Goal: Check status: Check status

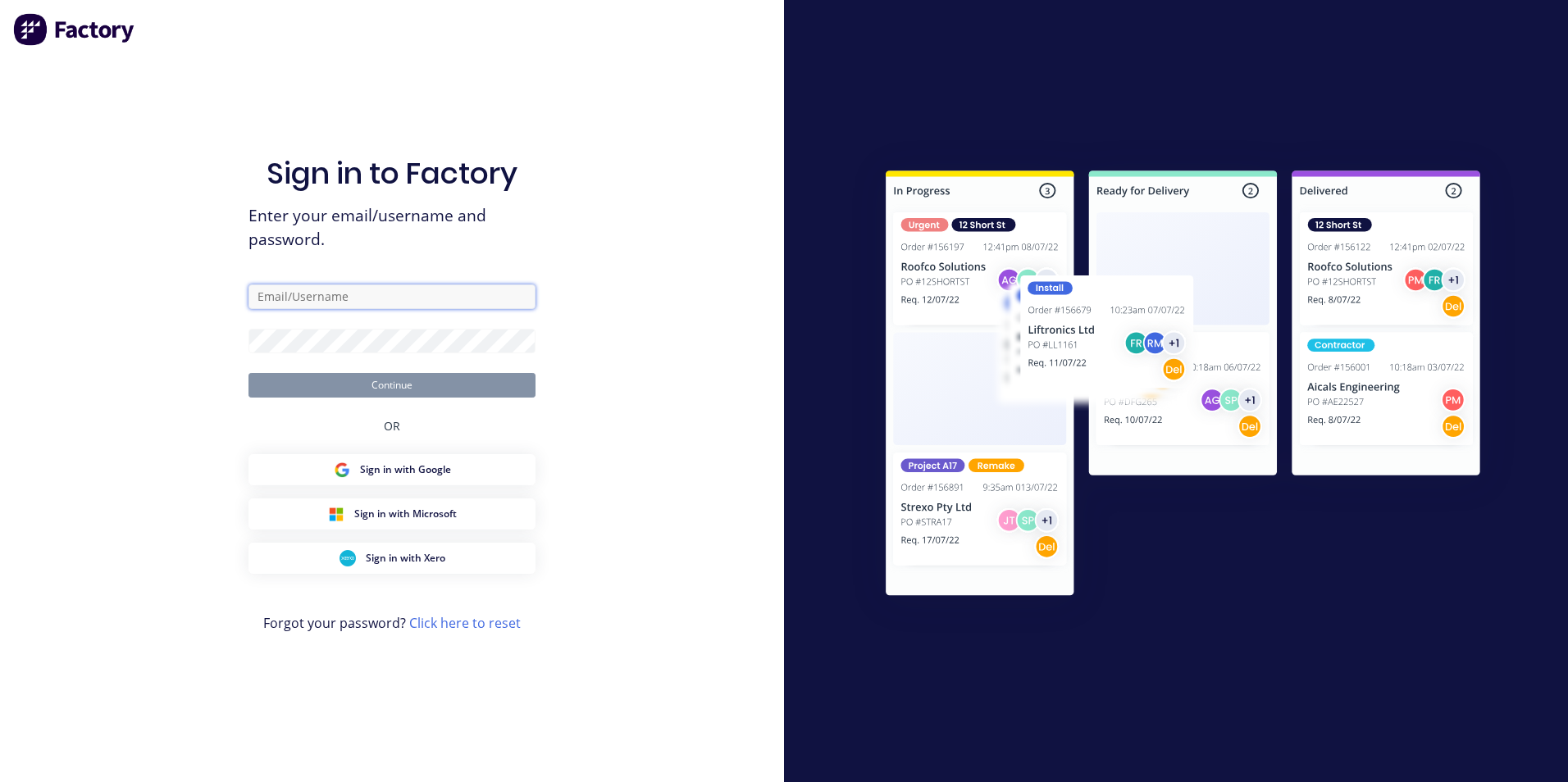
type input "[EMAIL_ADDRESS][DOMAIN_NAME]"
drag, startPoint x: 0, startPoint y: 0, endPoint x: 485, endPoint y: 244, distance: 542.9
click at [403, 382] on button "Continue" at bounding box center [392, 385] width 287 height 24
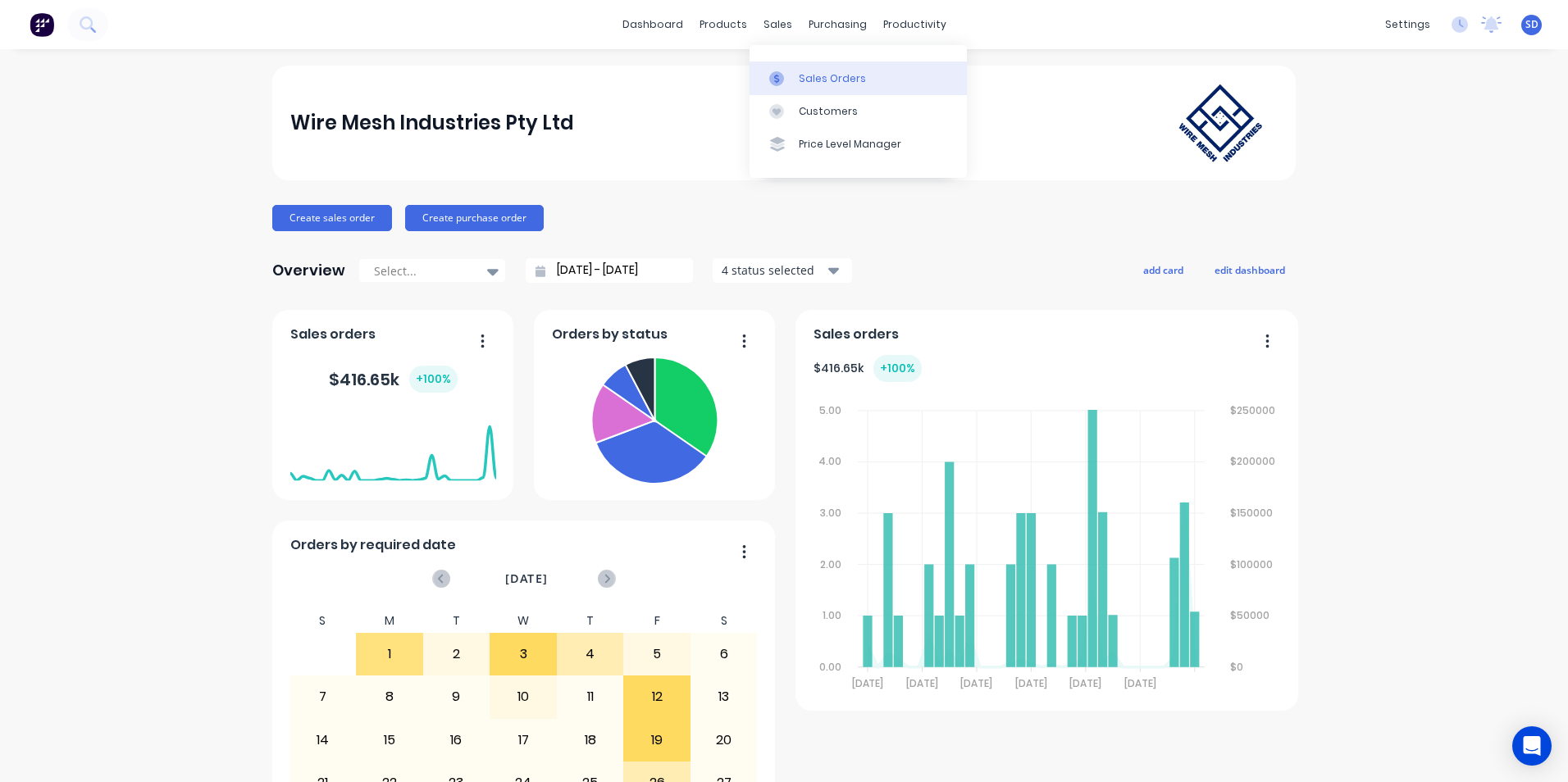
click at [796, 71] on link "Sales Orders" at bounding box center [858, 78] width 217 height 32
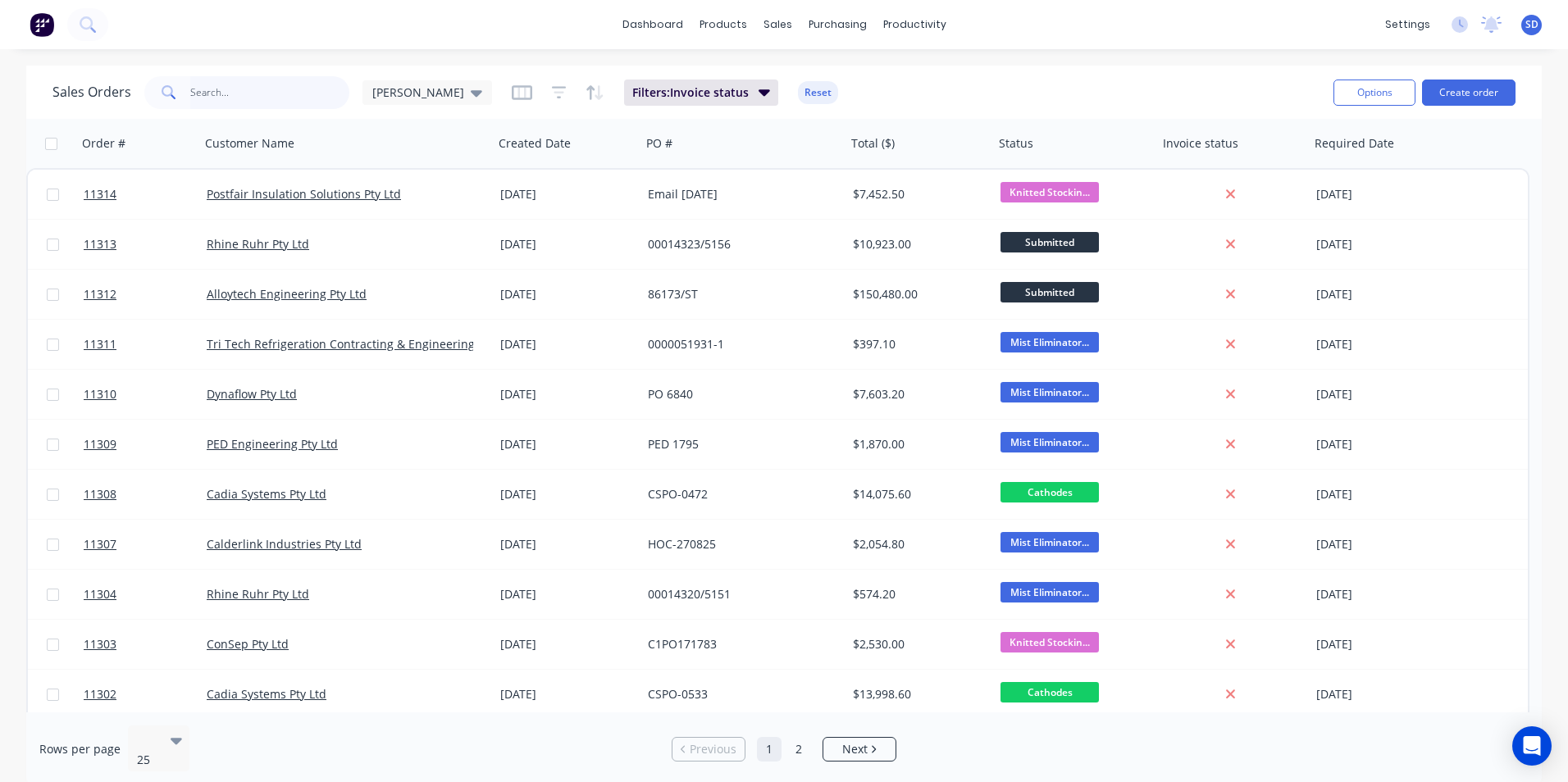
click at [260, 92] on input "text" at bounding box center [270, 93] width 160 height 32
type input "alloytech"
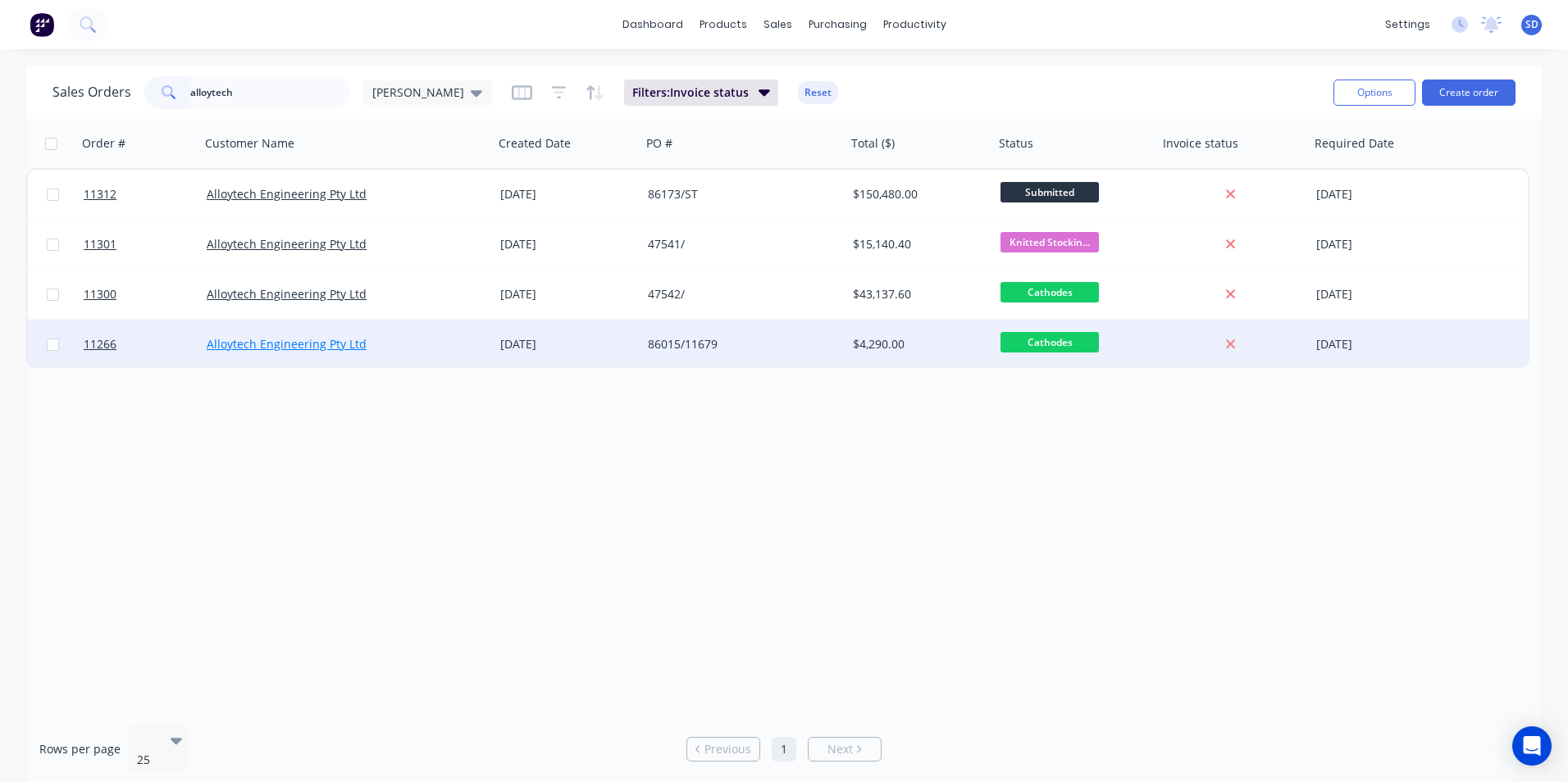
click at [338, 341] on link "Alloytech Engineering Pty Ltd" at bounding box center [286, 344] width 160 height 15
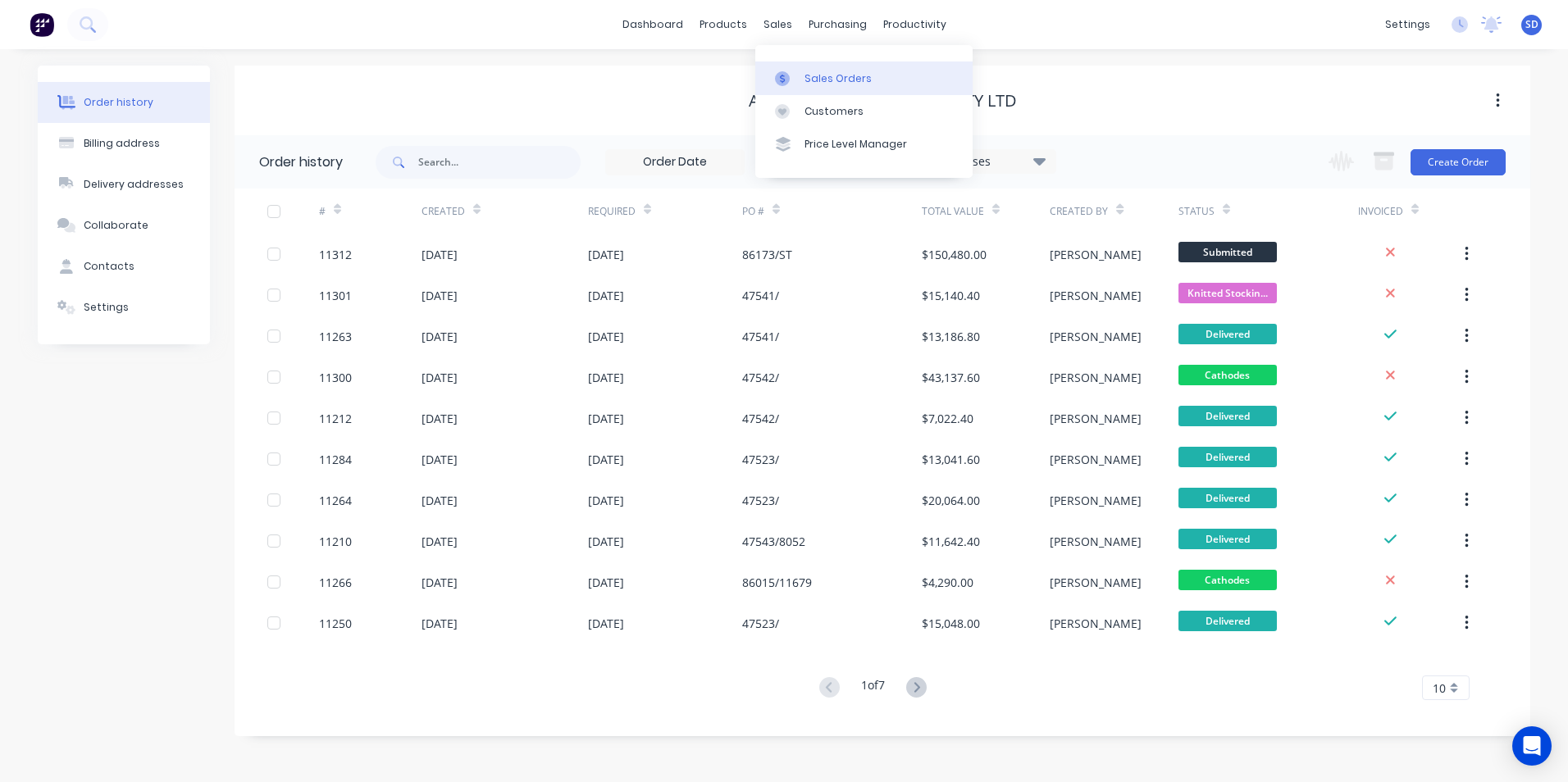
click at [790, 76] on div at bounding box center [787, 78] width 24 height 14
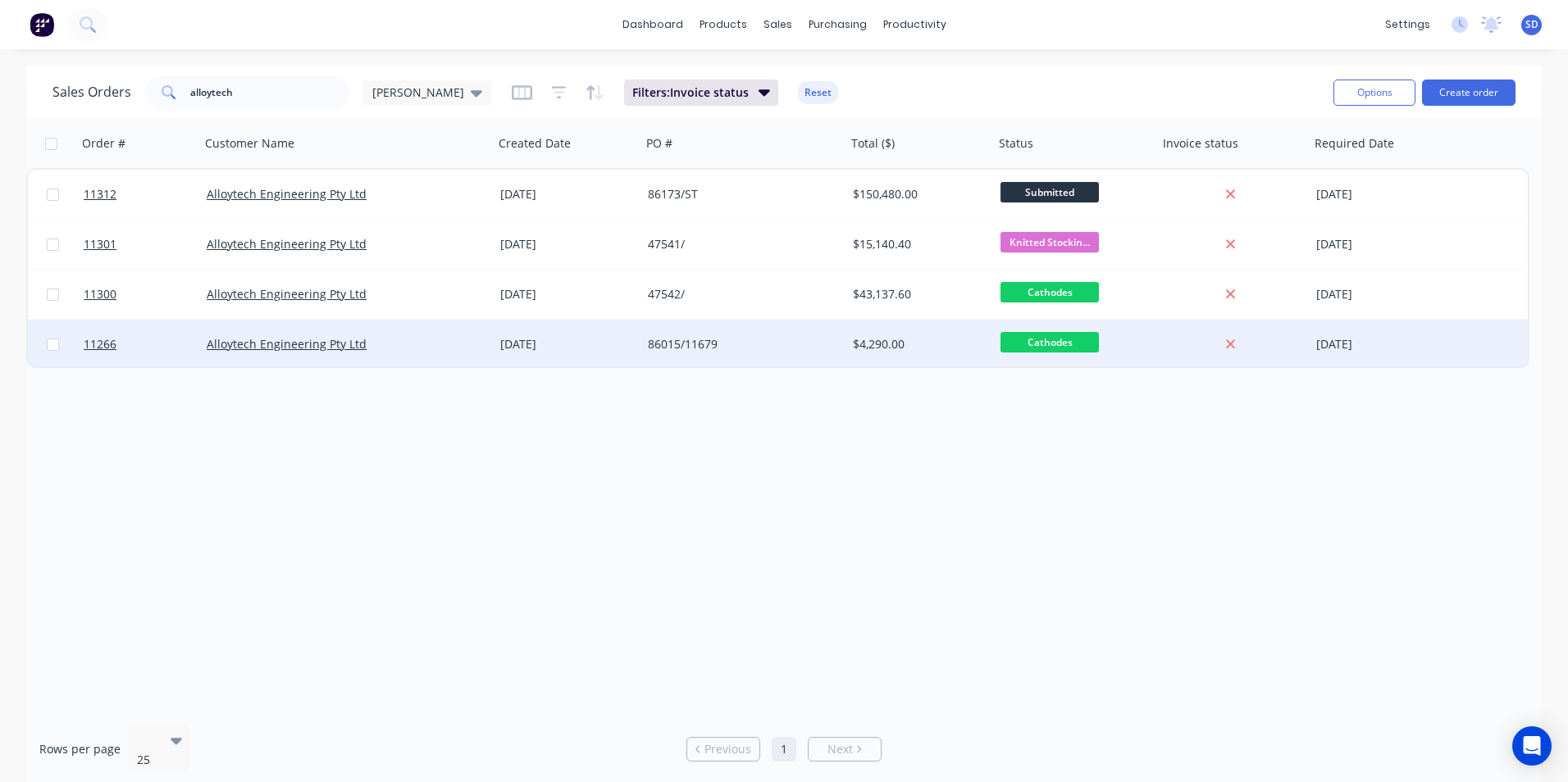
click at [483, 336] on div "Alloytech Engineering Pty Ltd" at bounding box center [346, 345] width 281 height 16
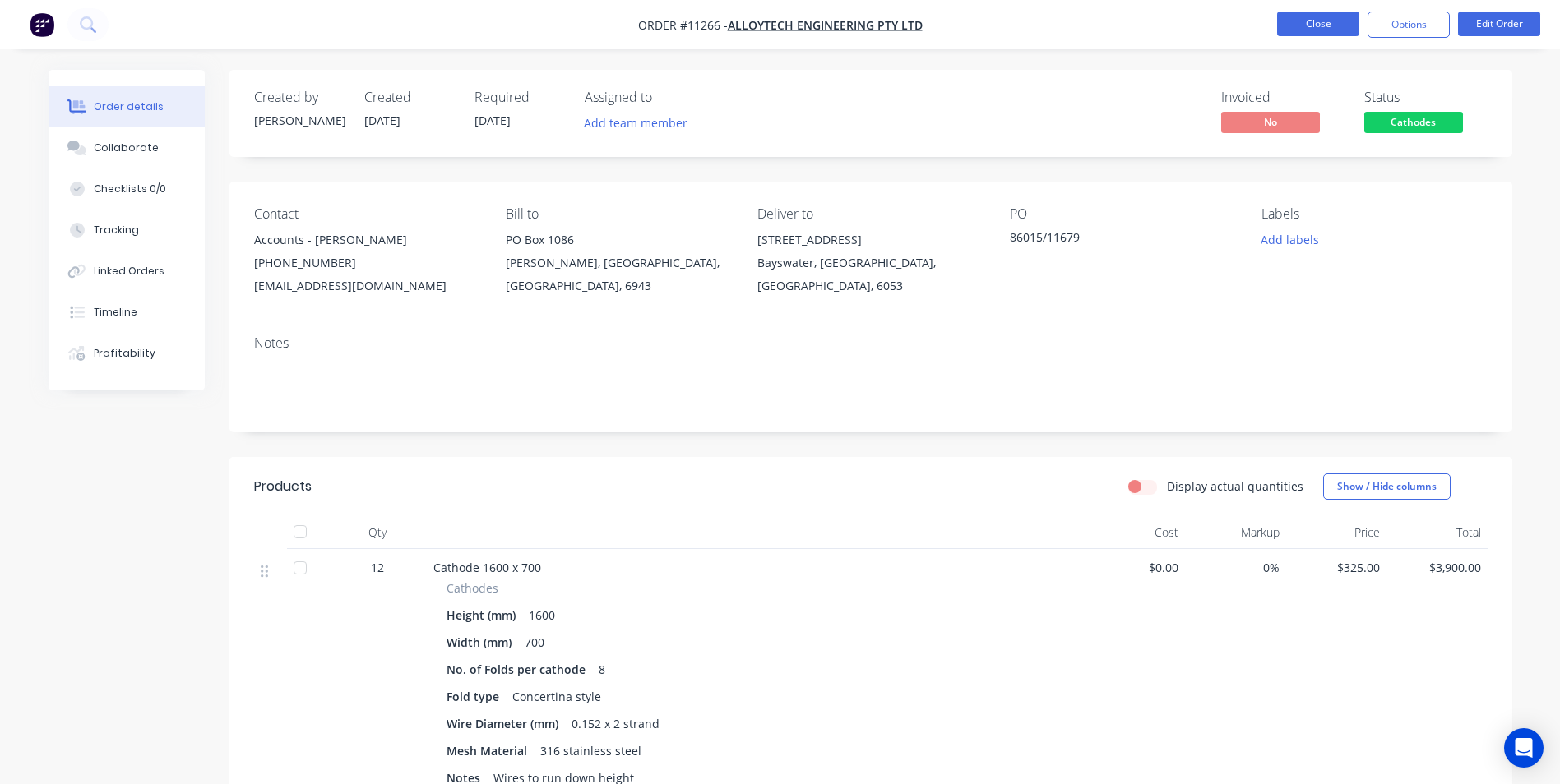
click at [1303, 24] on button "Close" at bounding box center [1318, 24] width 82 height 24
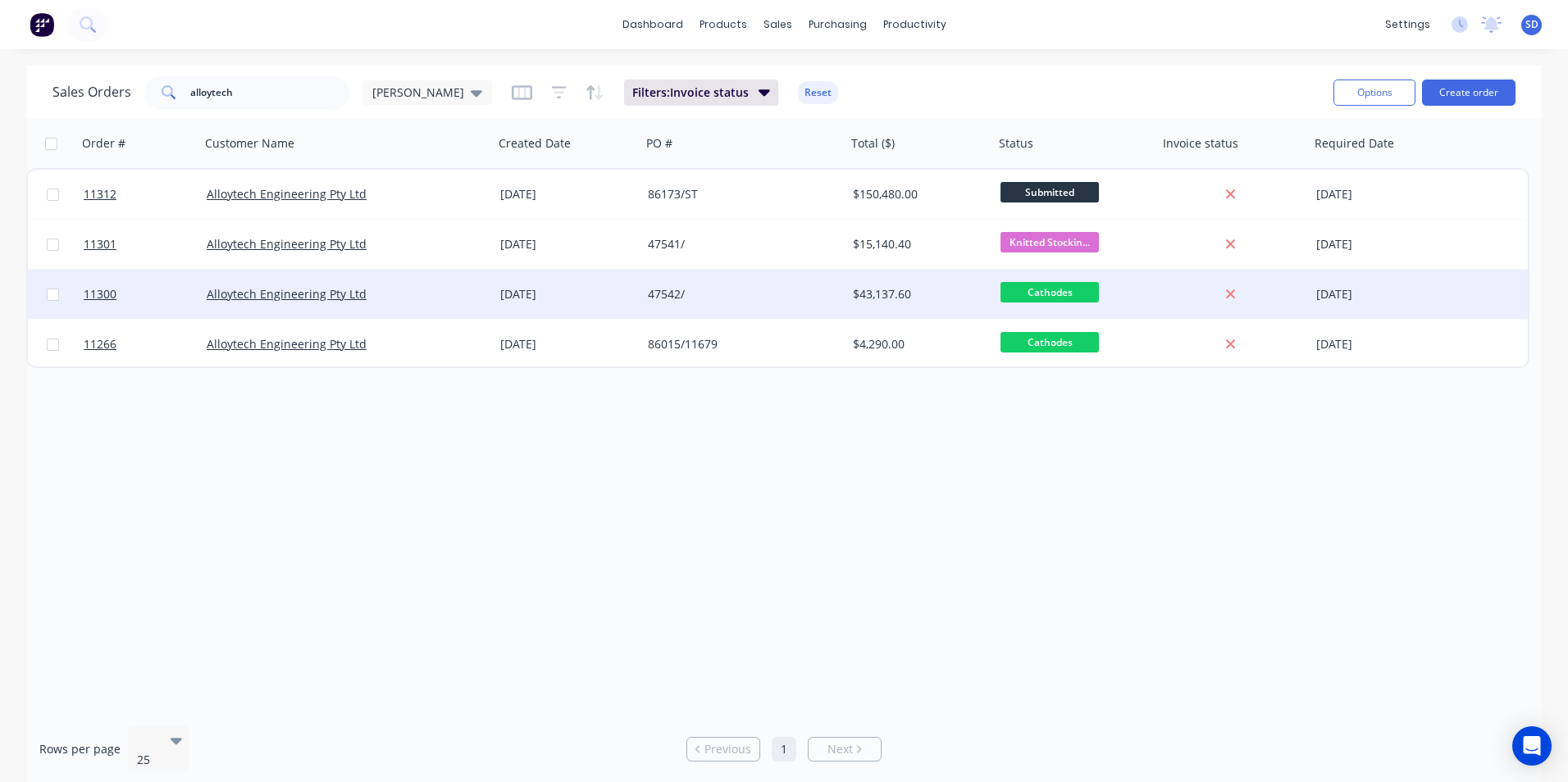
click at [437, 300] on div "Alloytech Engineering Pty Ltd" at bounding box center [340, 294] width 267 height 16
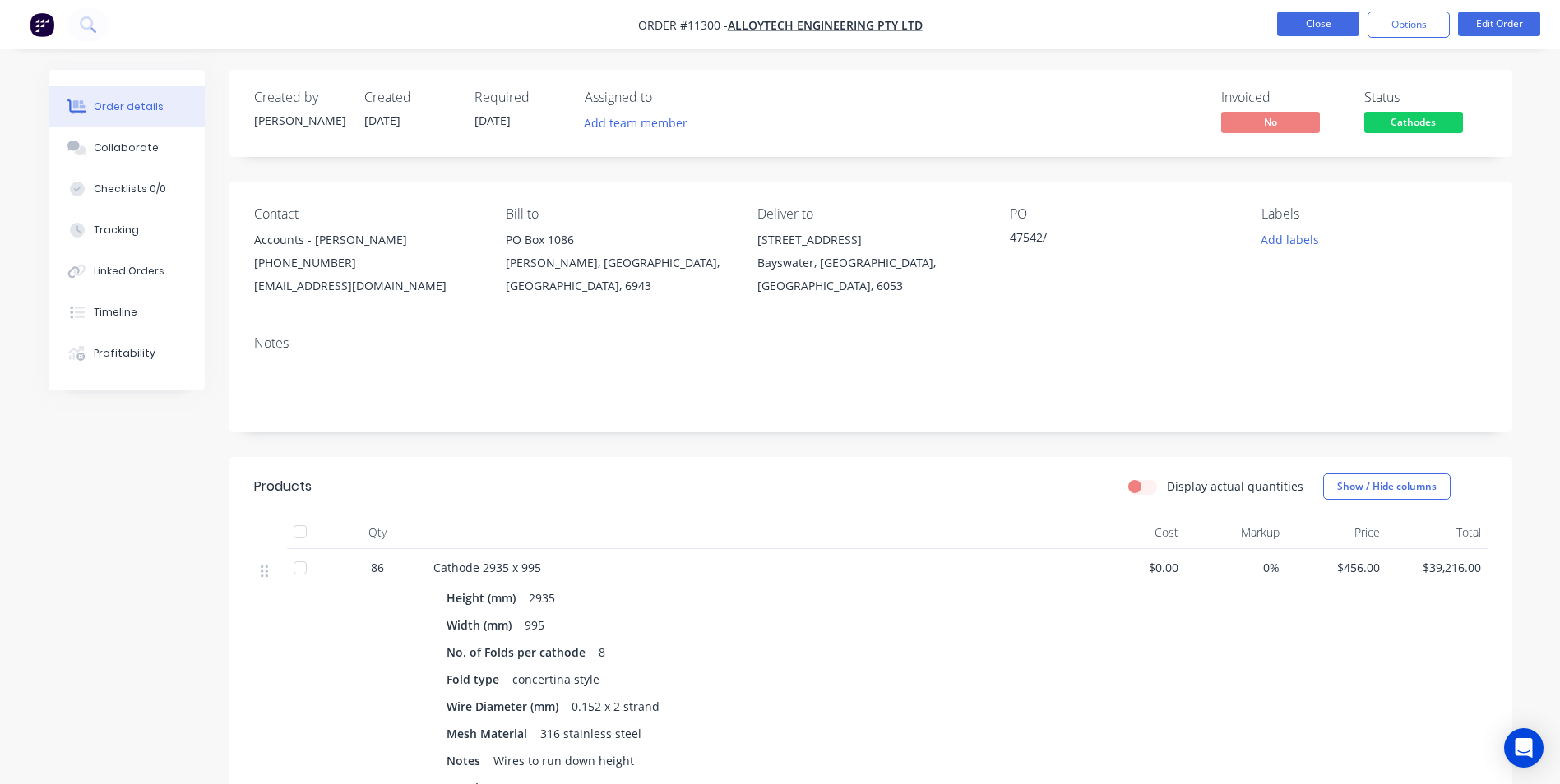
click at [1319, 32] on button "Close" at bounding box center [1318, 24] width 82 height 24
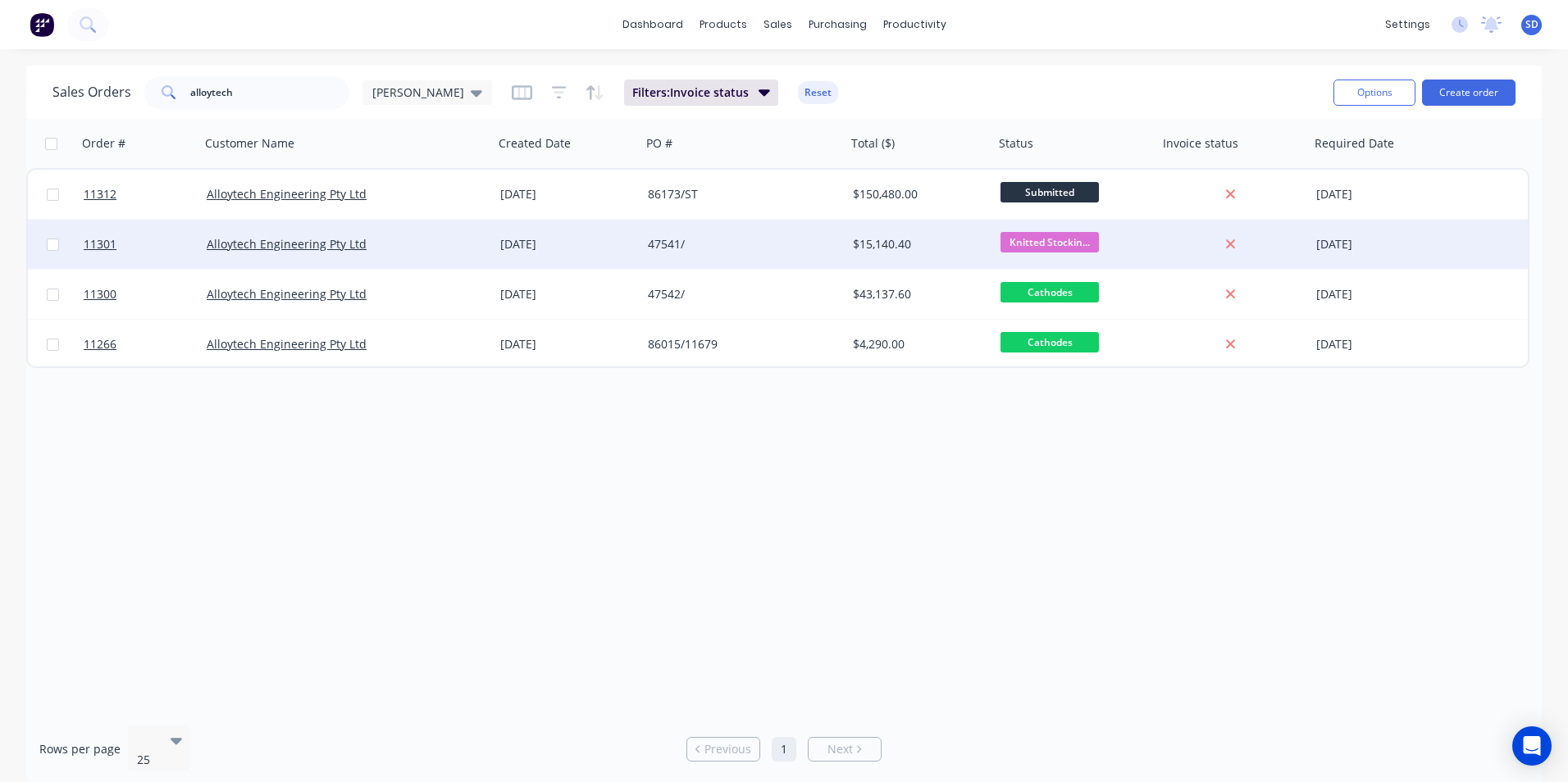
click at [627, 243] on div "[DATE]" at bounding box center [567, 244] width 134 height 16
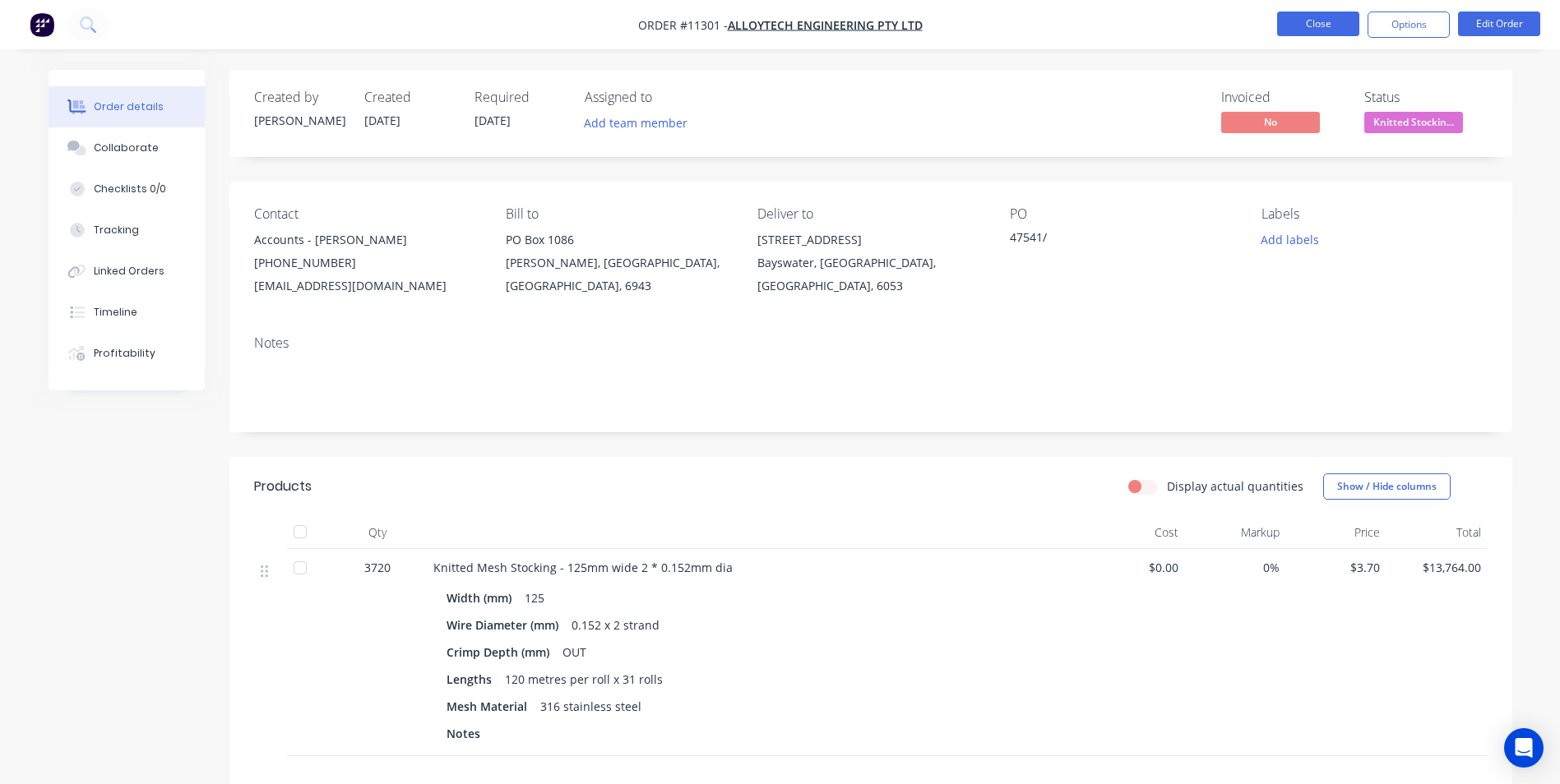
click at [1313, 26] on button "Close" at bounding box center [1318, 24] width 82 height 24
